Goal: Task Accomplishment & Management: Manage account settings

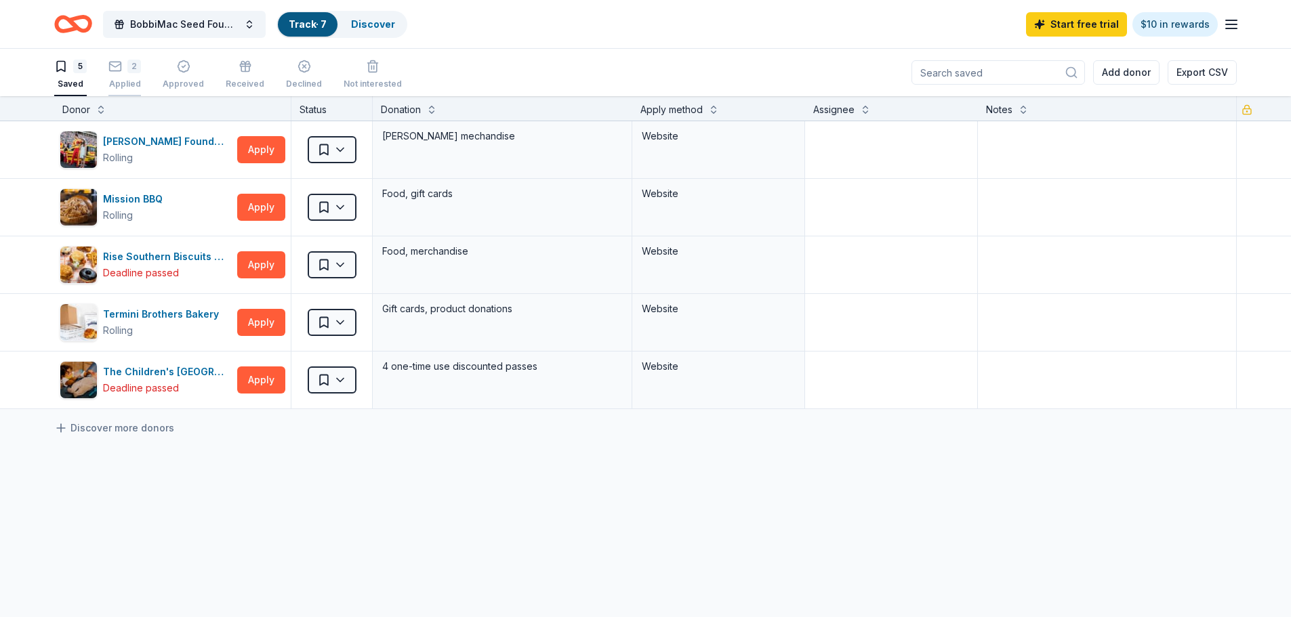
click at [123, 81] on div "Applied" at bounding box center [124, 84] width 33 height 11
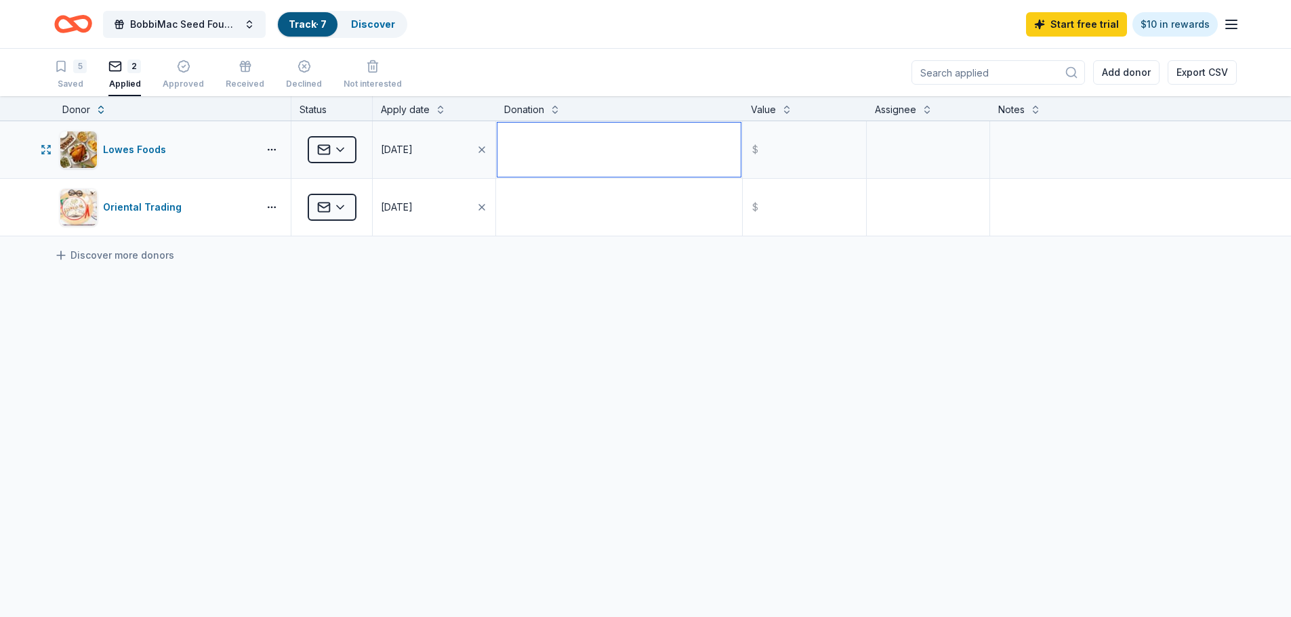
click at [613, 155] on textarea at bounding box center [619, 150] width 243 height 54
click at [605, 211] on textarea at bounding box center [619, 207] width 243 height 54
click at [521, 136] on textarea "25" at bounding box center [619, 150] width 243 height 54
type textarea "25.00"
click at [526, 203] on textarea "To enrich screen reader interactions, please activate Accessibility in Grammarl…" at bounding box center [619, 207] width 243 height 54
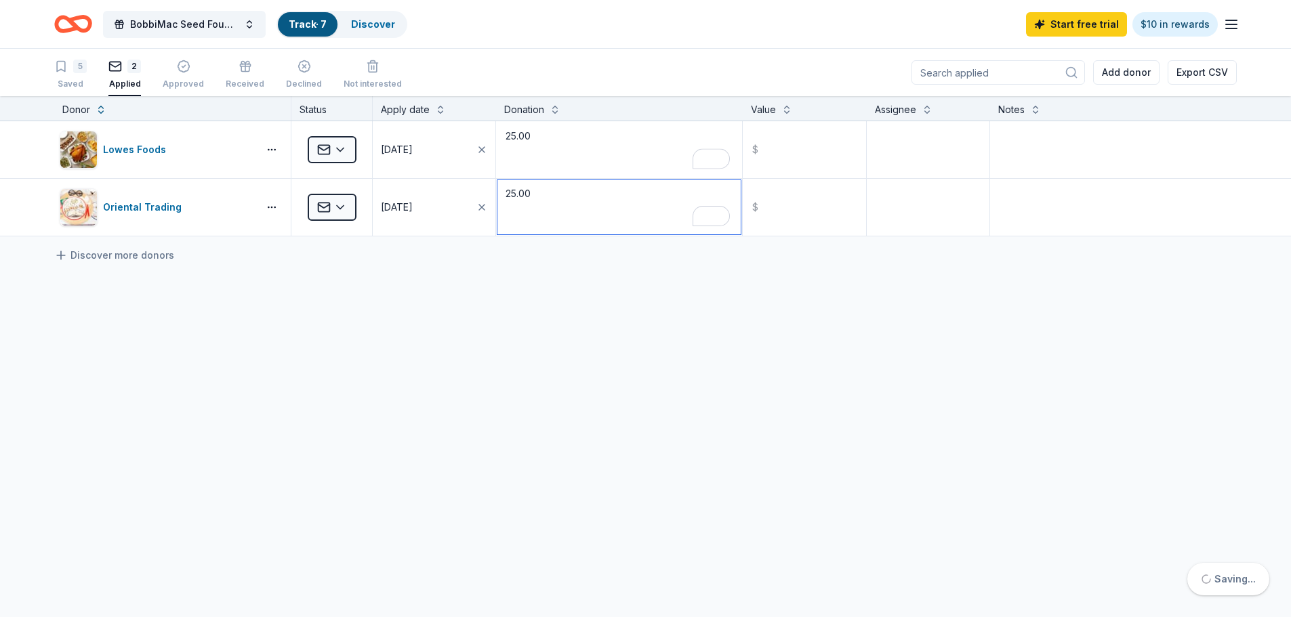
type textarea "25.00"
click at [701, 329] on div "Lowes Foods Applied [DATE] 25.00 $ Oriental Trading Applied [DATE] 25.00 $ Disc…" at bounding box center [645, 306] width 1291 height 370
drag, startPoint x: 561, startPoint y: 141, endPoint x: 500, endPoint y: 132, distance: 61.0
click at [500, 132] on textarea "25.00" at bounding box center [619, 150] width 243 height 54
click at [550, 111] on button at bounding box center [555, 109] width 11 height 14
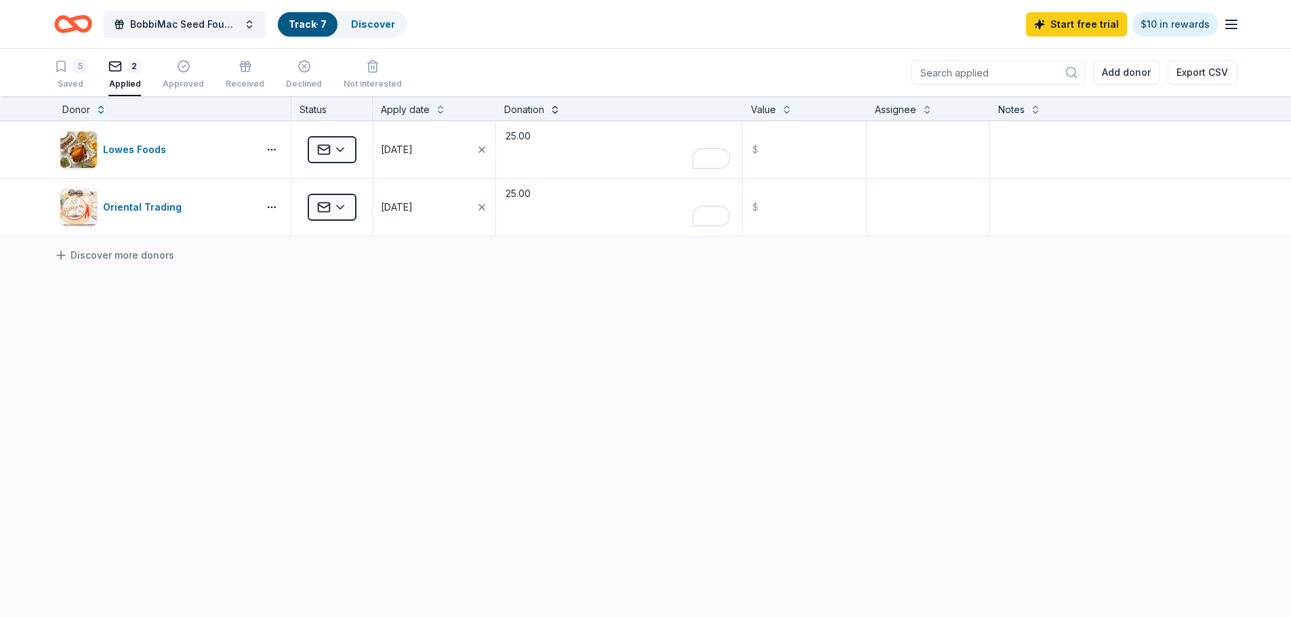
click at [553, 111] on button at bounding box center [555, 109] width 11 height 14
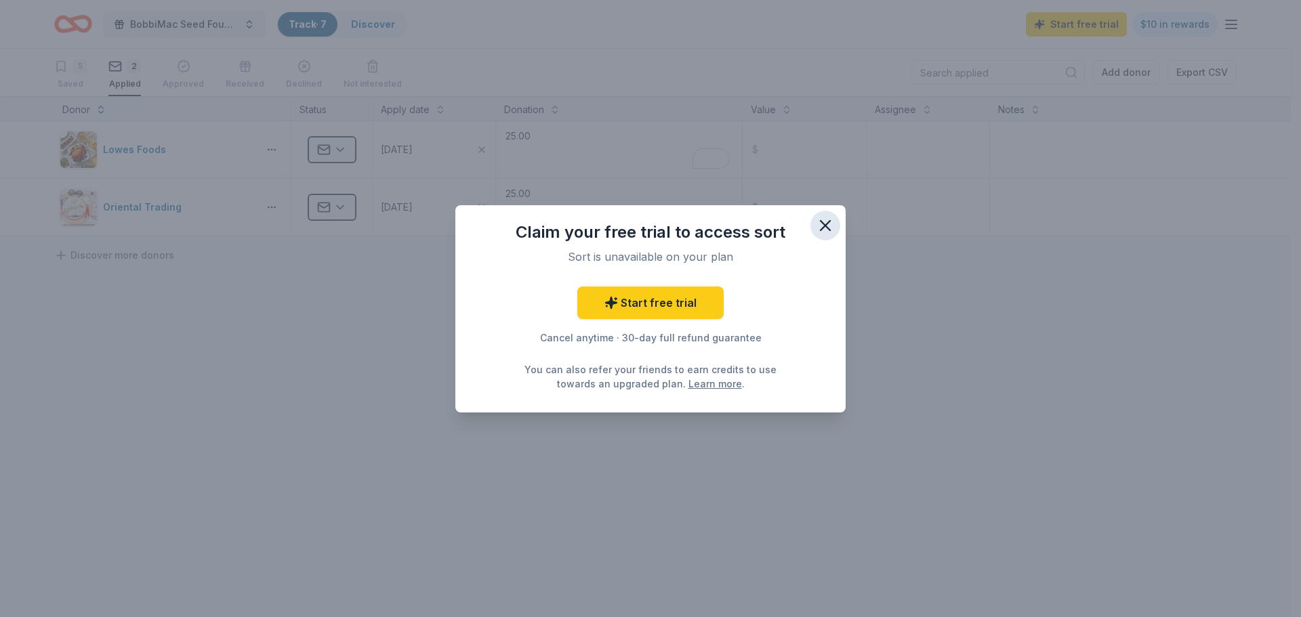
click at [828, 229] on icon "button" at bounding box center [825, 225] width 9 height 9
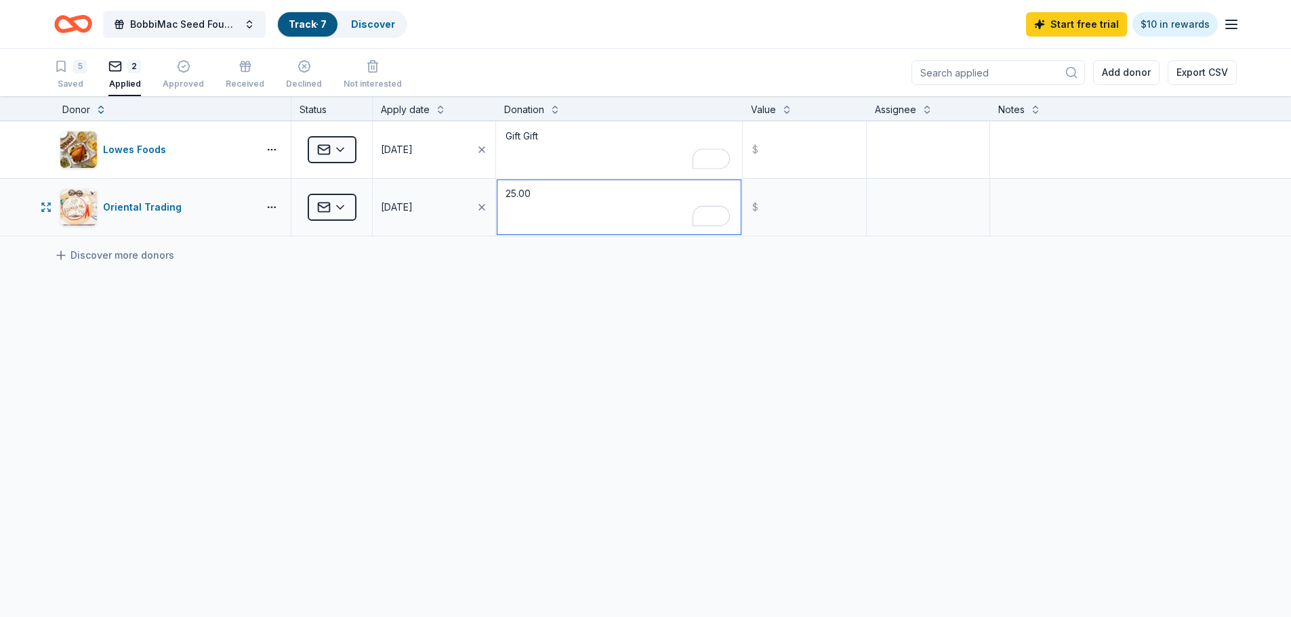
drag, startPoint x: 551, startPoint y: 201, endPoint x: 508, endPoint y: 190, distance: 44.7
click at [508, 190] on textarea "25.00" at bounding box center [619, 207] width 243 height 54
drag, startPoint x: 551, startPoint y: 131, endPoint x: 523, endPoint y: 131, distance: 27.8
click at [523, 131] on textarea "Gift Gift" at bounding box center [619, 150] width 243 height 54
type textarea "Gift Card"
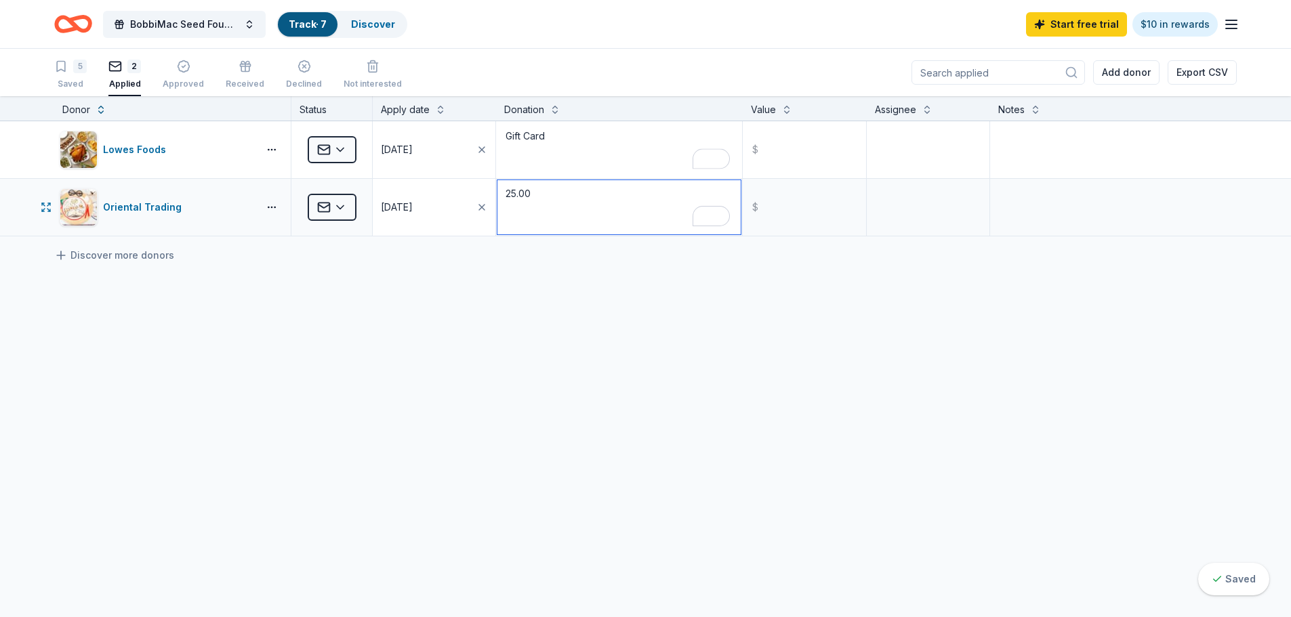
drag, startPoint x: 538, startPoint y: 197, endPoint x: 493, endPoint y: 192, distance: 45.0
click at [493, 192] on div "Oriental Trading Applied [DATE] 25.00 $" at bounding box center [645, 207] width 1291 height 57
type textarea "Gift Certificate"
click at [798, 159] on input "text" at bounding box center [804, 150] width 120 height 54
type input "25.00"
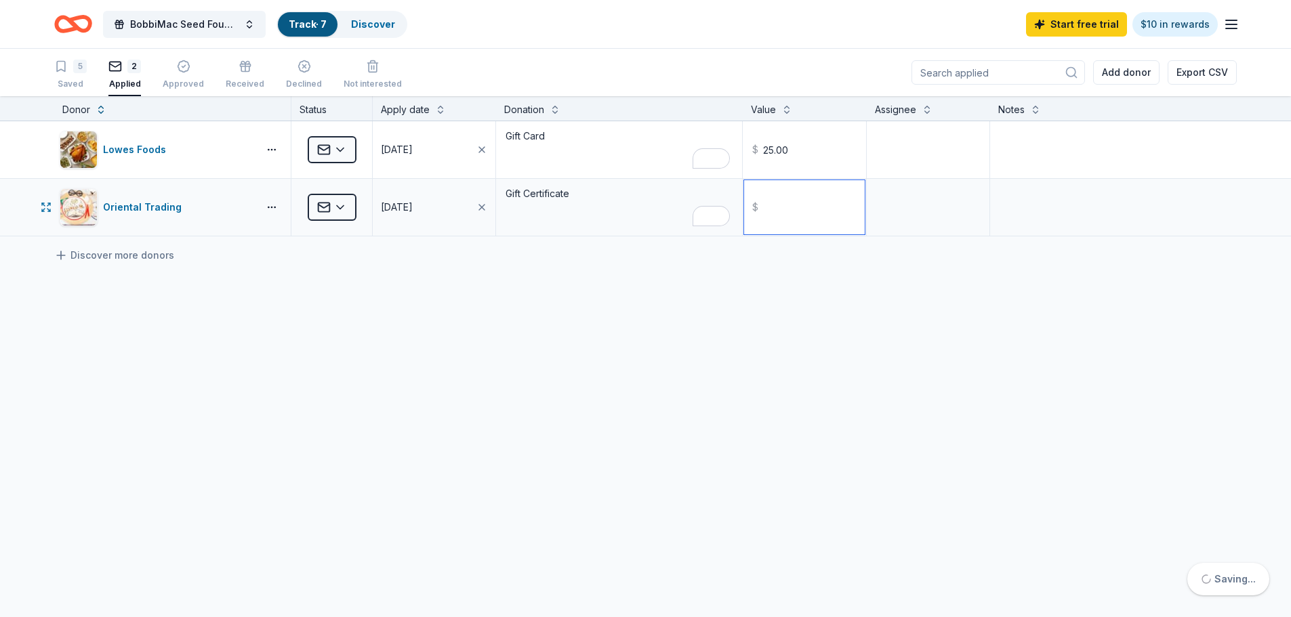
click at [815, 204] on input "text" at bounding box center [804, 207] width 120 height 54
type input "25.00"
click at [931, 146] on textarea at bounding box center [928, 150] width 120 height 54
type textarea "Store Manager"
click at [912, 212] on textarea at bounding box center [928, 207] width 120 height 54
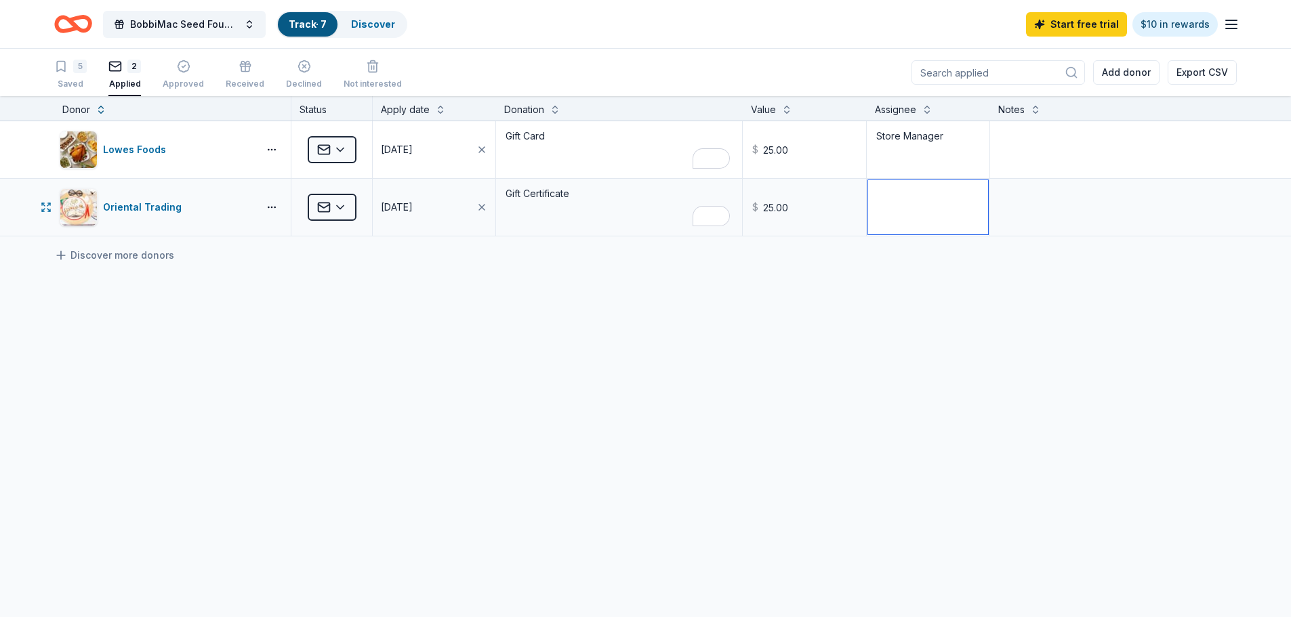
click at [940, 209] on textarea at bounding box center [928, 207] width 120 height 54
type textarea "Customer Service"
click at [843, 331] on div "Lowes Foods Applied [DATE] Gift Card $ 25.00 Store Manager Oriental Trading App…" at bounding box center [645, 306] width 1291 height 370
click at [736, 364] on div "Lowes Foods Applied [DATE] Gift Card $ 25.00 Store Manager Oriental Trading App…" at bounding box center [645, 306] width 1291 height 370
click at [847, 332] on div "Lowes Foods Applied [DATE] Gift Card $ 25.00 Store Manager Oriental Trading App…" at bounding box center [645, 306] width 1291 height 370
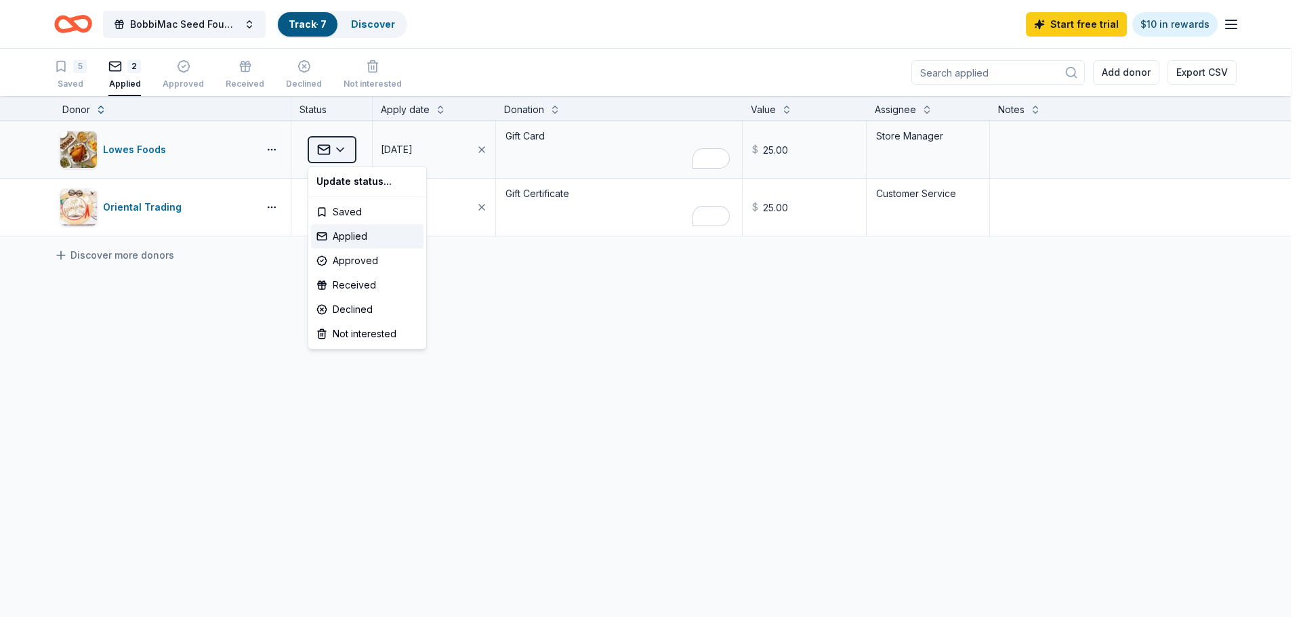
click at [335, 152] on html "BobbiMac Seed Foundation Youth Leadership Summit Track · 7 Discover Start free …" at bounding box center [650, 308] width 1301 height 617
click at [350, 285] on div "Received" at bounding box center [367, 285] width 113 height 24
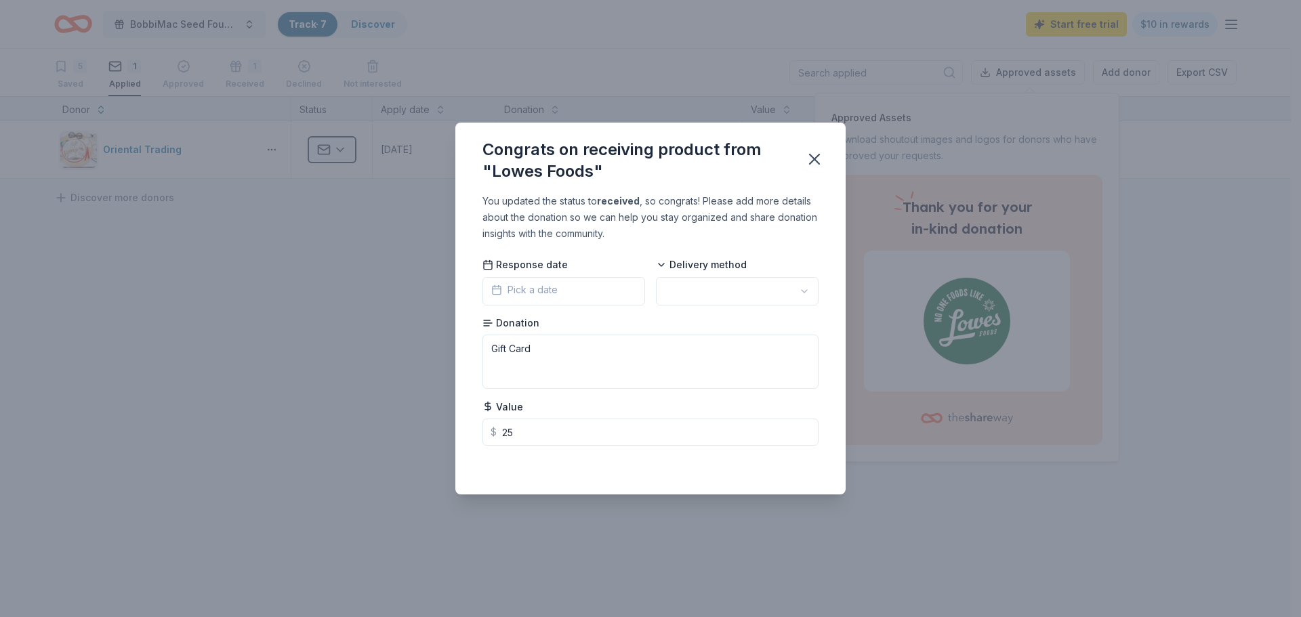
click at [552, 292] on span "Pick a date" at bounding box center [524, 290] width 66 height 16
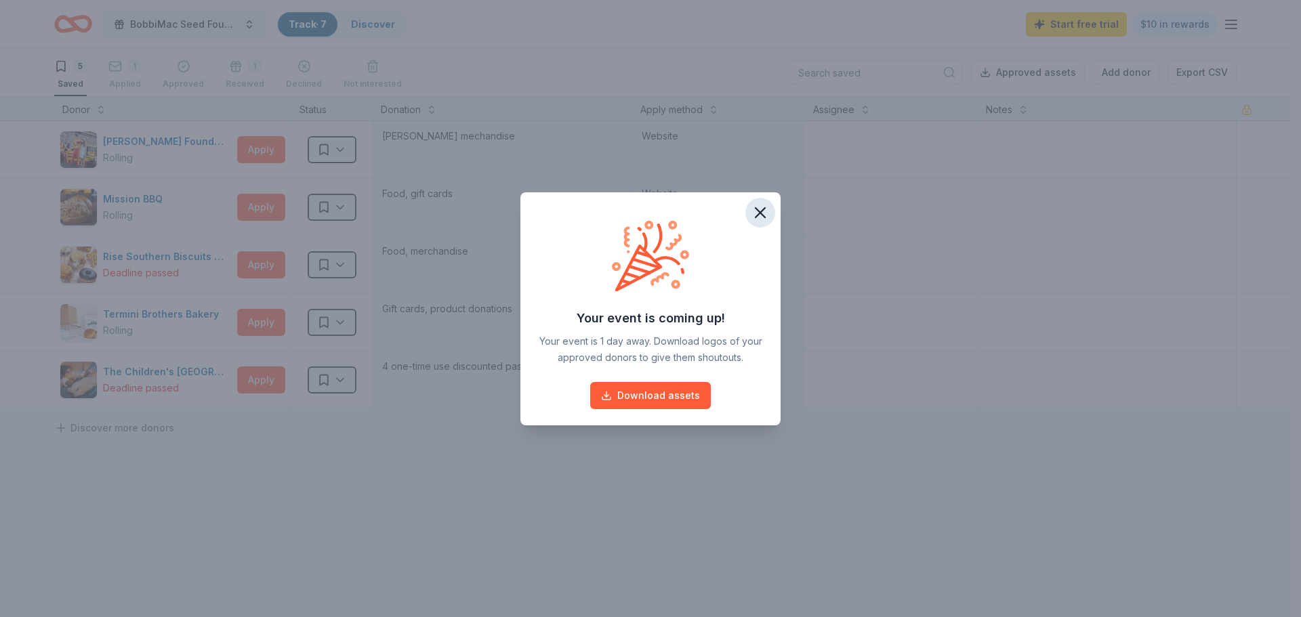
click at [759, 207] on icon "button" at bounding box center [760, 212] width 19 height 19
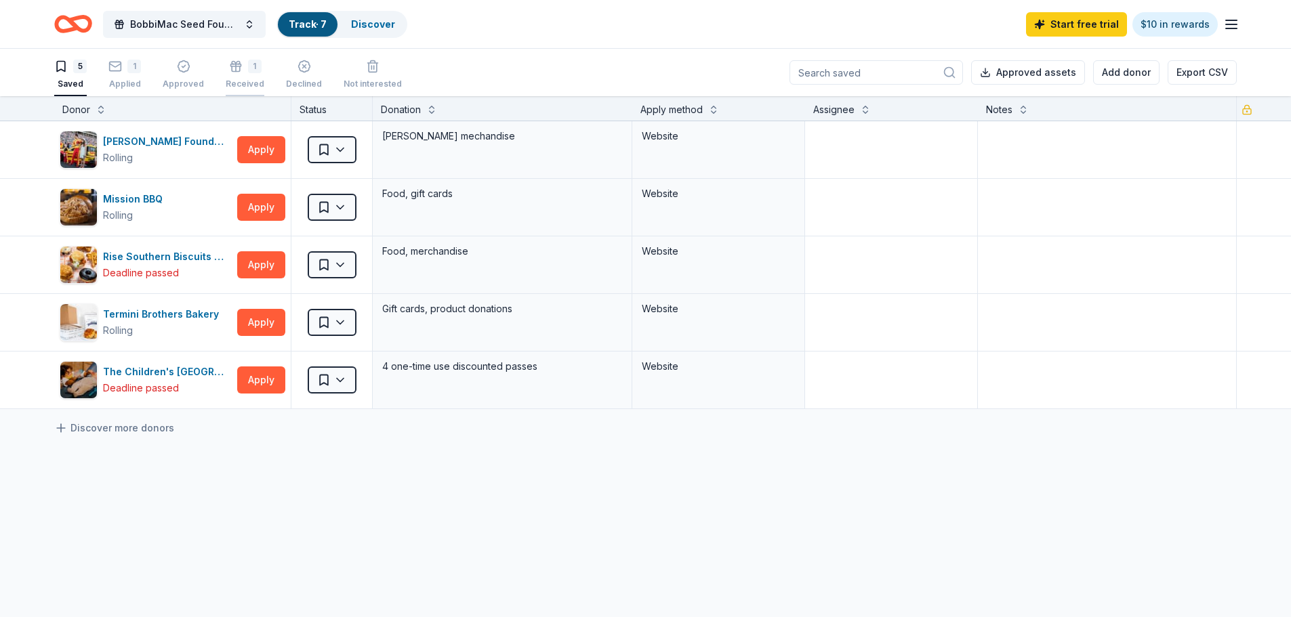
click at [249, 83] on div "Received" at bounding box center [245, 84] width 39 height 11
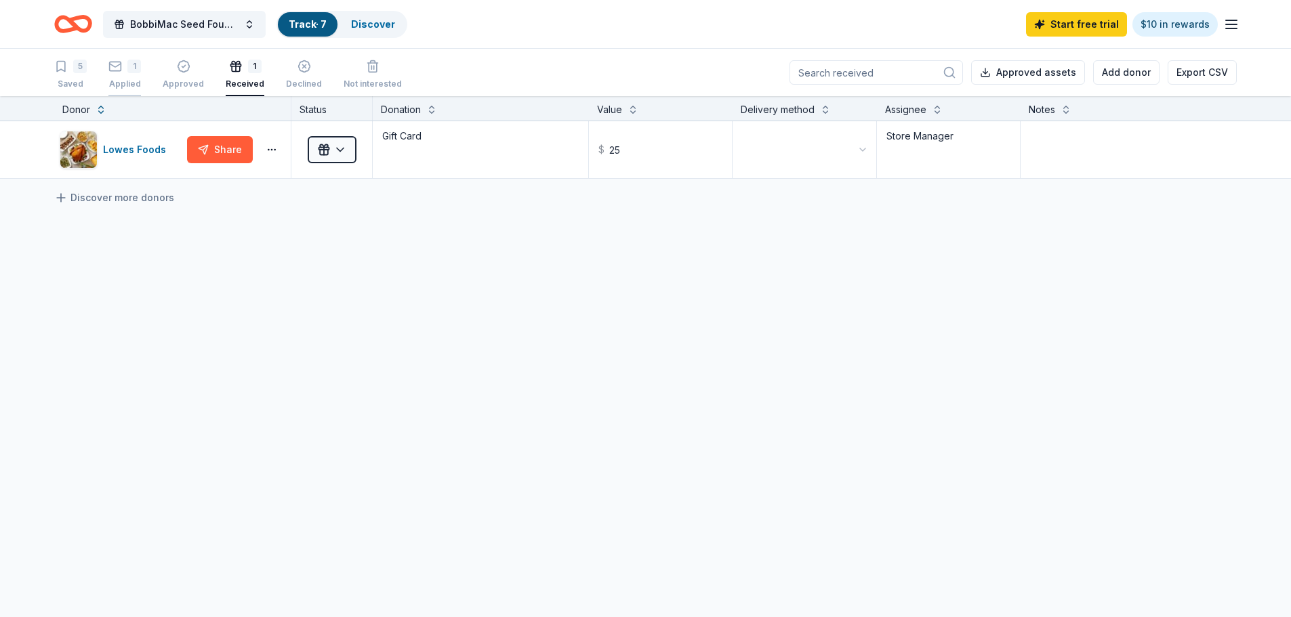
click at [134, 72] on div "1" at bounding box center [134, 67] width 14 height 14
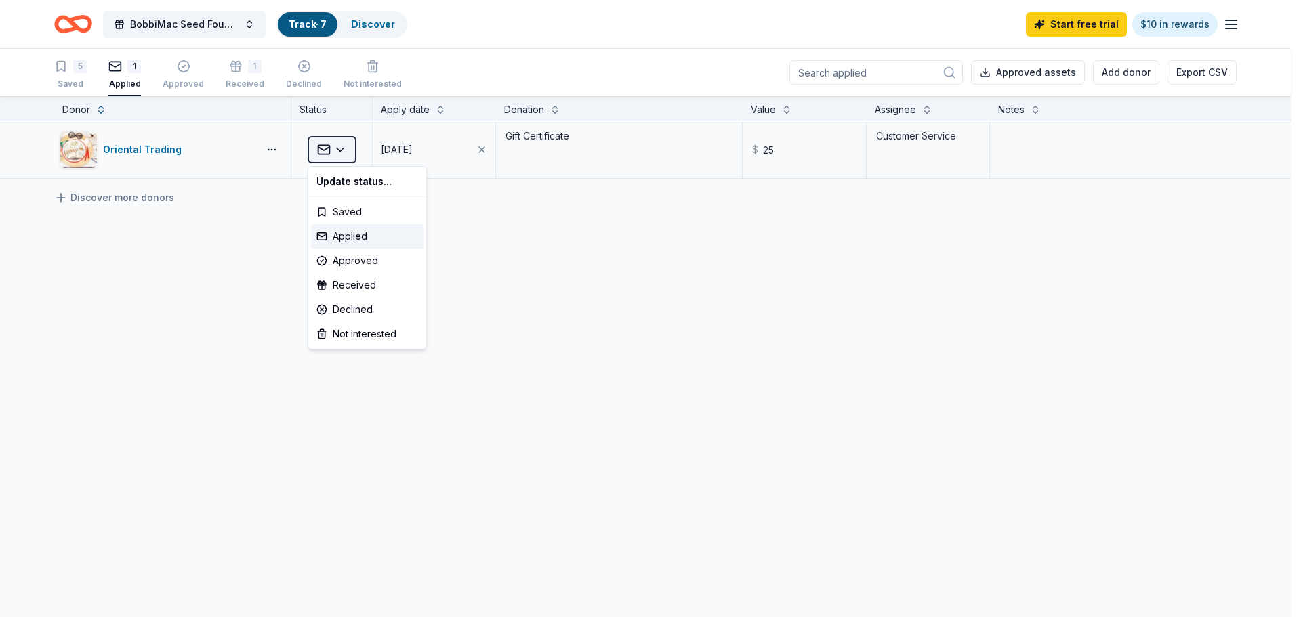
click at [344, 154] on html "BobbiMac Seed Foundation Youth Leadership Summit Track · 7 Discover Start free …" at bounding box center [650, 308] width 1301 height 617
click at [342, 282] on div "Received" at bounding box center [367, 285] width 113 height 24
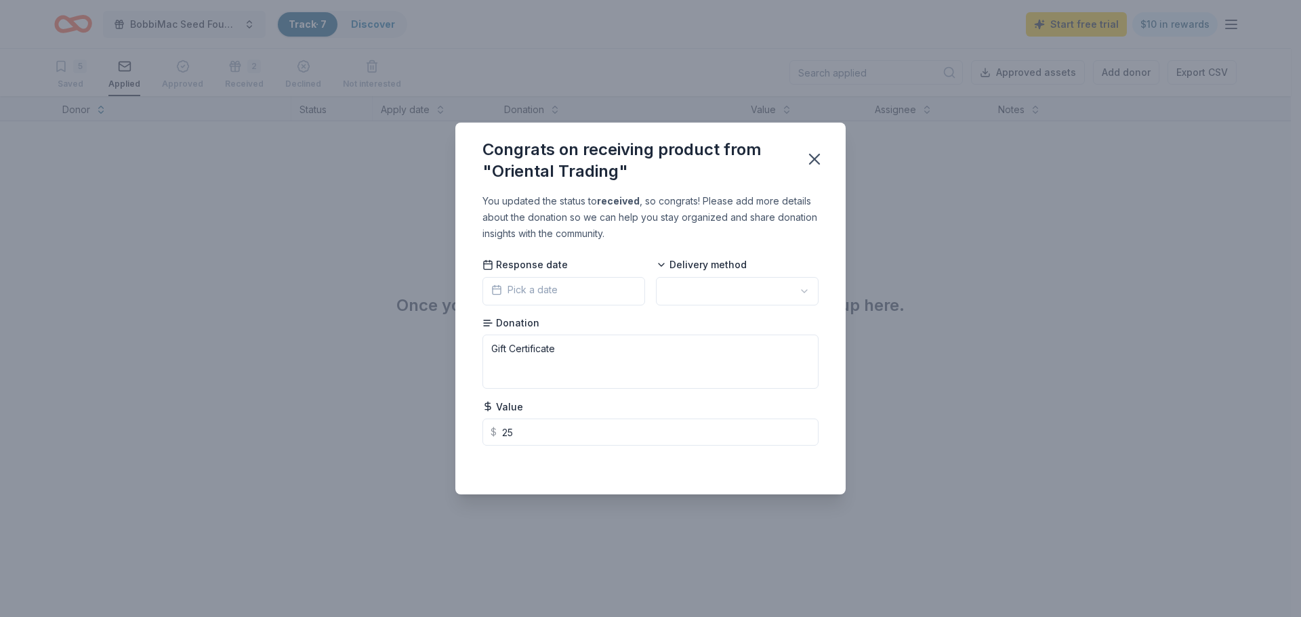
click at [511, 293] on span "Pick a date" at bounding box center [524, 290] width 66 height 16
